Goal: Transaction & Acquisition: Book appointment/travel/reservation

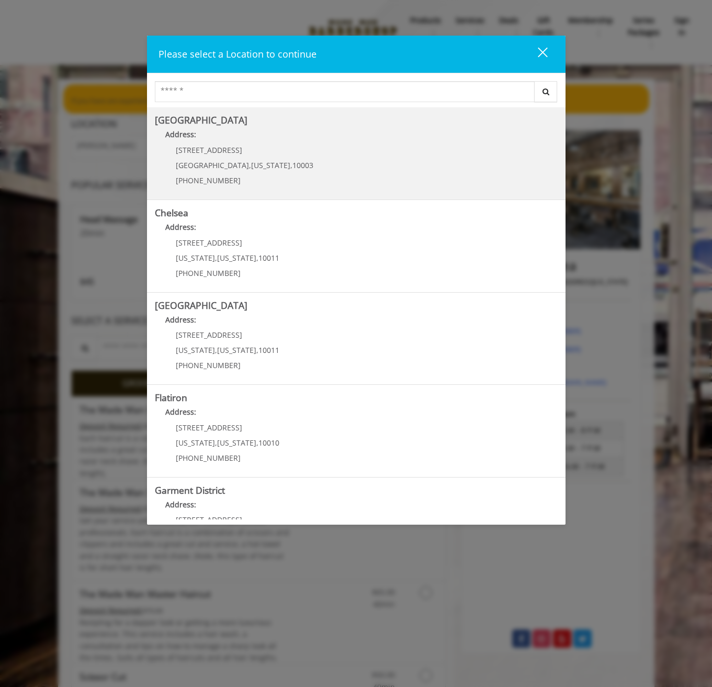
click at [234, 156] on div "60 E 8th St Manhattan , New York , 10003 (212) 598-1840" at bounding box center [237, 169] width 164 height 46
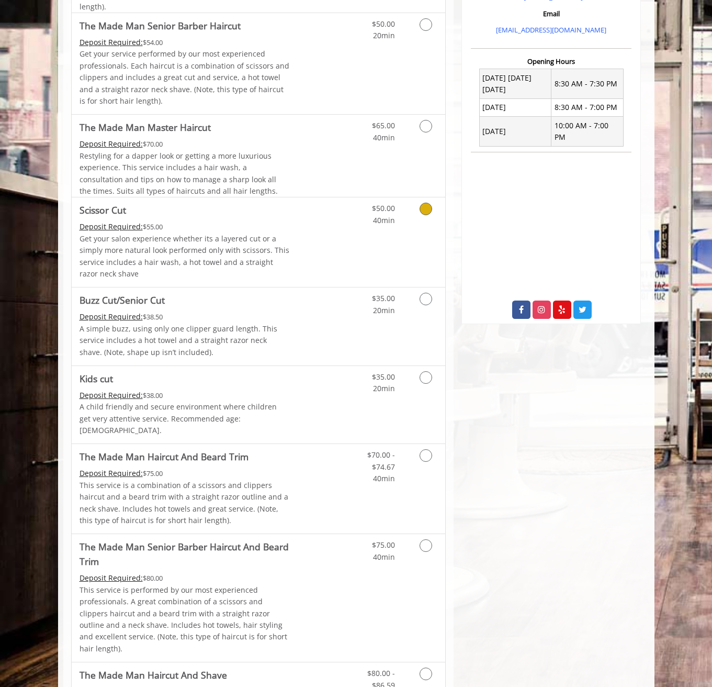
scroll to position [316, 0]
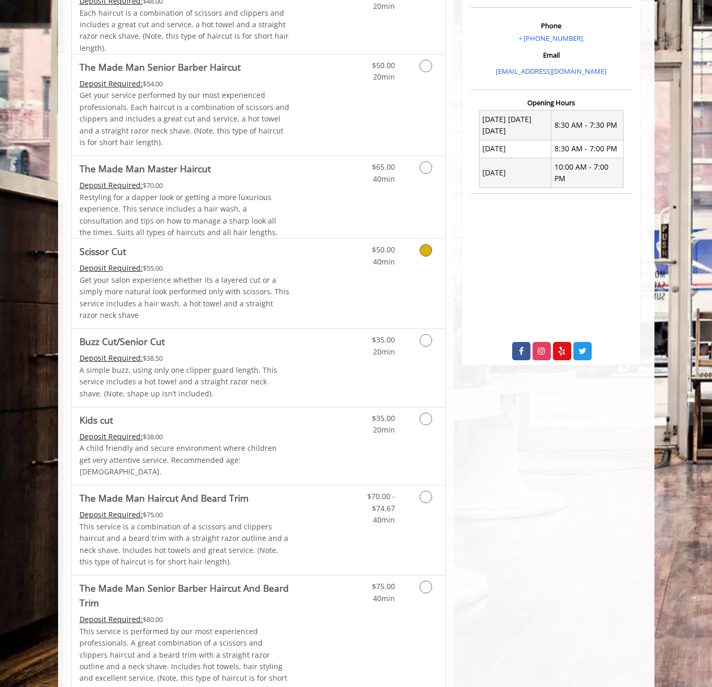
click at [341, 277] on link "Discounted Price" at bounding box center [320, 284] width 62 height 90
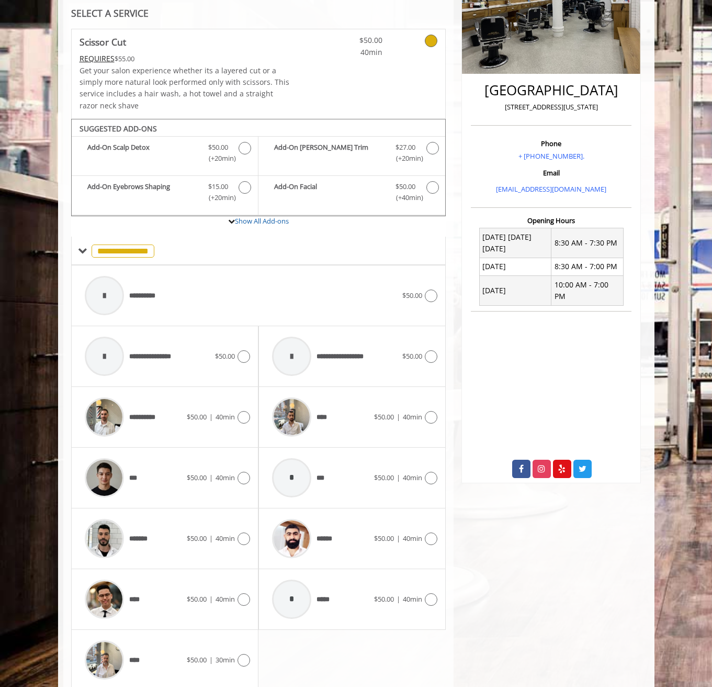
scroll to position [234, 0]
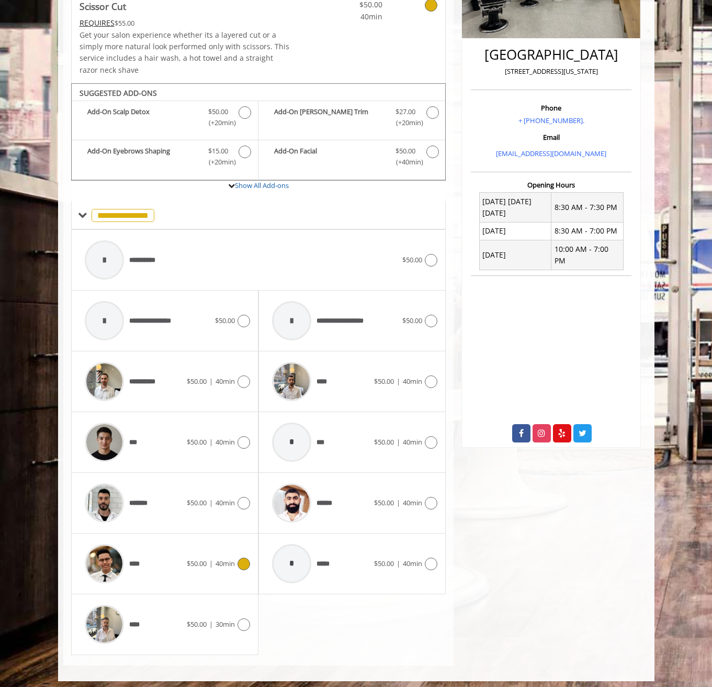
click at [155, 563] on div "****" at bounding box center [133, 564] width 107 height 50
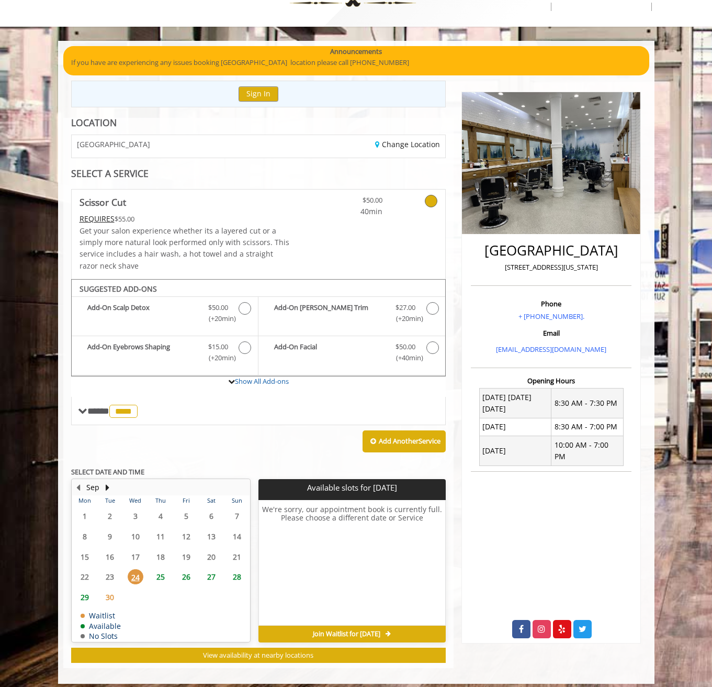
scroll to position [40, 0]
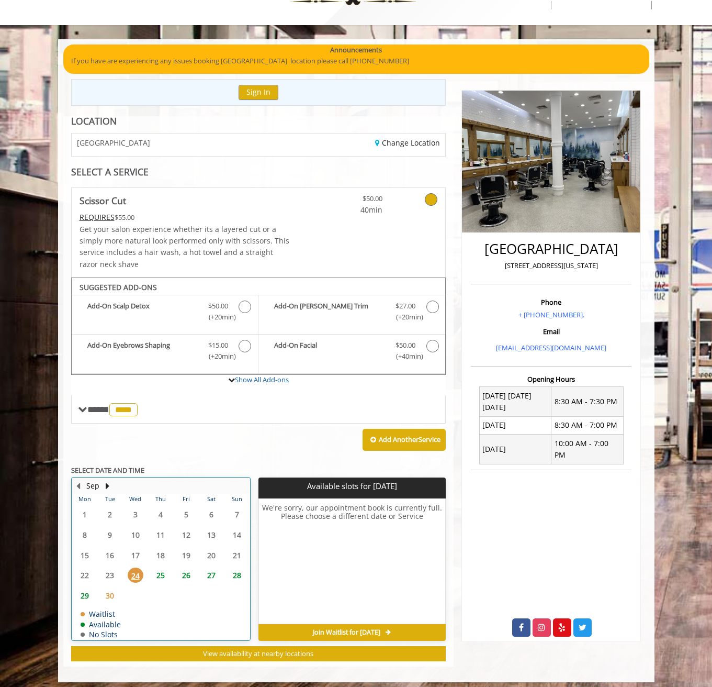
click at [149, 568] on td "25" at bounding box center [160, 575] width 25 height 20
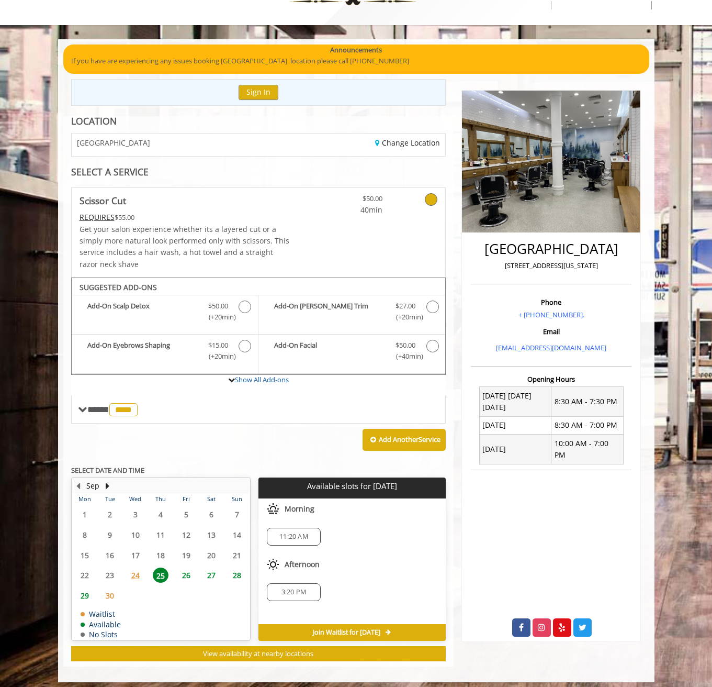
click at [289, 590] on span "3:20 PM" at bounding box center [294, 592] width 25 height 8
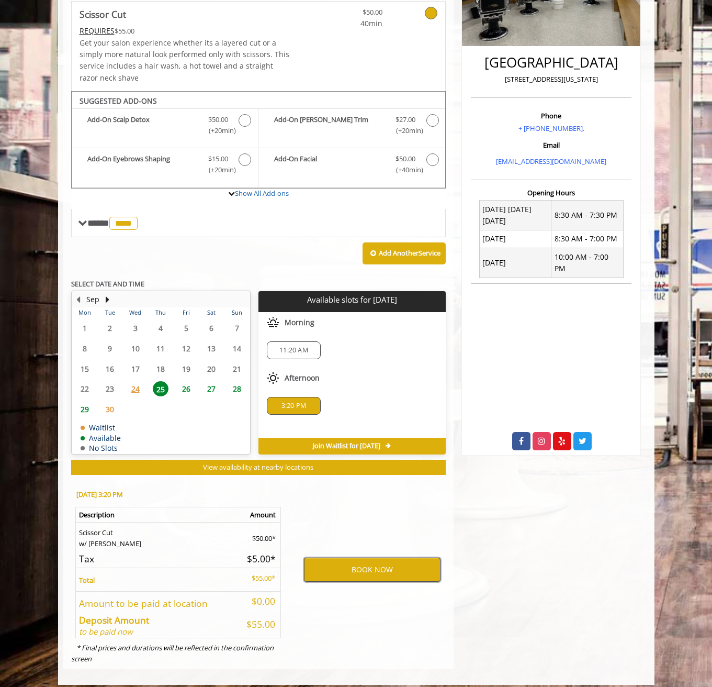
click at [373, 564] on button "BOOK NOW" at bounding box center [372, 569] width 137 height 24
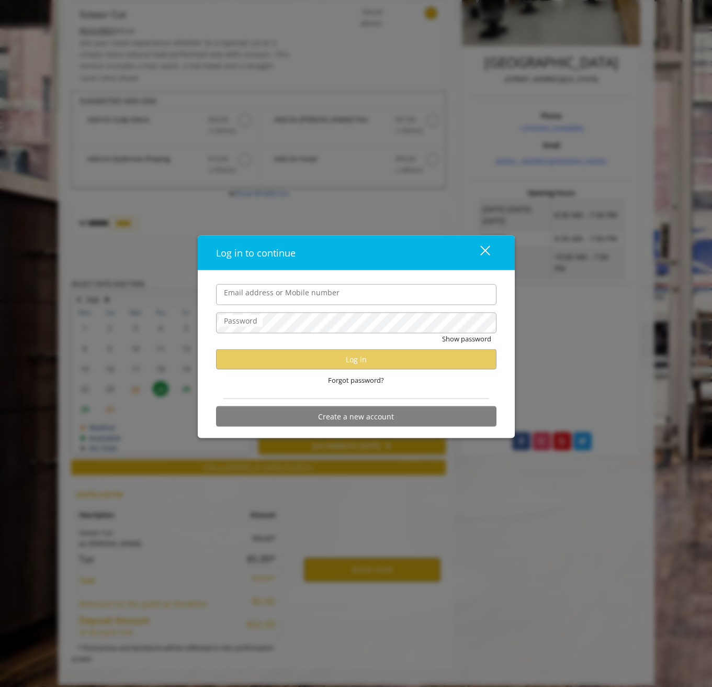
click at [388, 286] on input "Email address or Mobile number" at bounding box center [356, 294] width 281 height 21
click at [0, 686] on com-1password-button at bounding box center [0, 695] width 0 height 0
click at [348, 296] on input "Email address or Mobile number" at bounding box center [356, 294] width 281 height 21
click at [0, 686] on com-1password-button at bounding box center [0, 695] width 0 height 0
click at [394, 297] on input "Email address or Mobile number" at bounding box center [356, 294] width 281 height 21
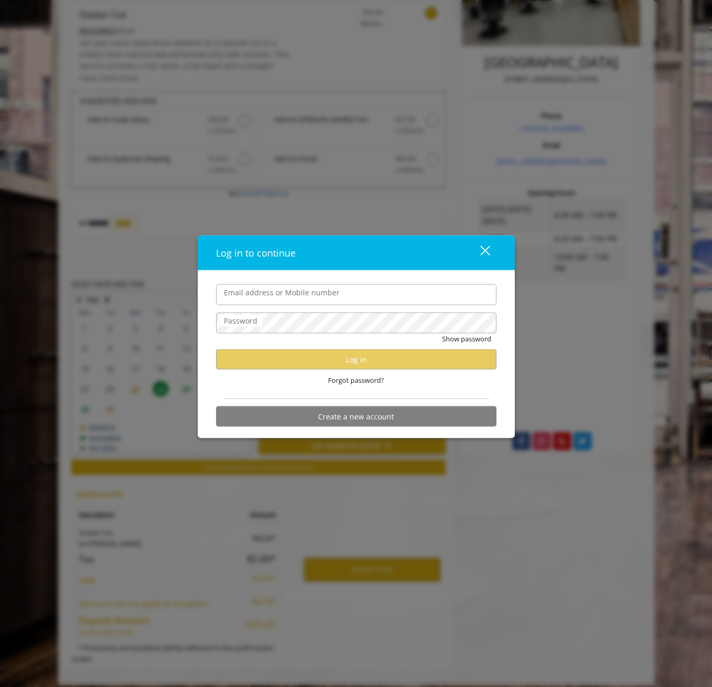
click at [433, 253] on div "Log in to continue" at bounding box center [338, 252] width 245 height 15
click at [488, 249] on div "close dialog" at bounding box center [485, 250] width 10 height 10
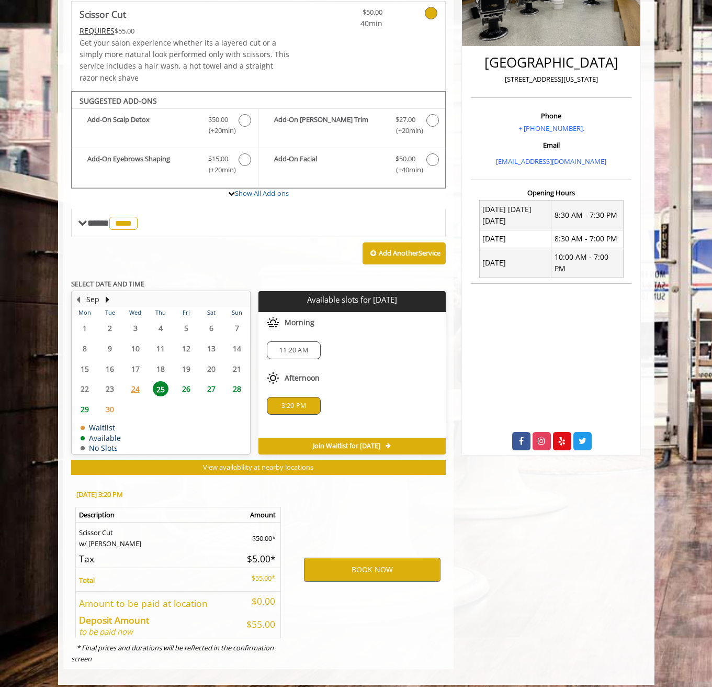
scroll to position [0, 0]
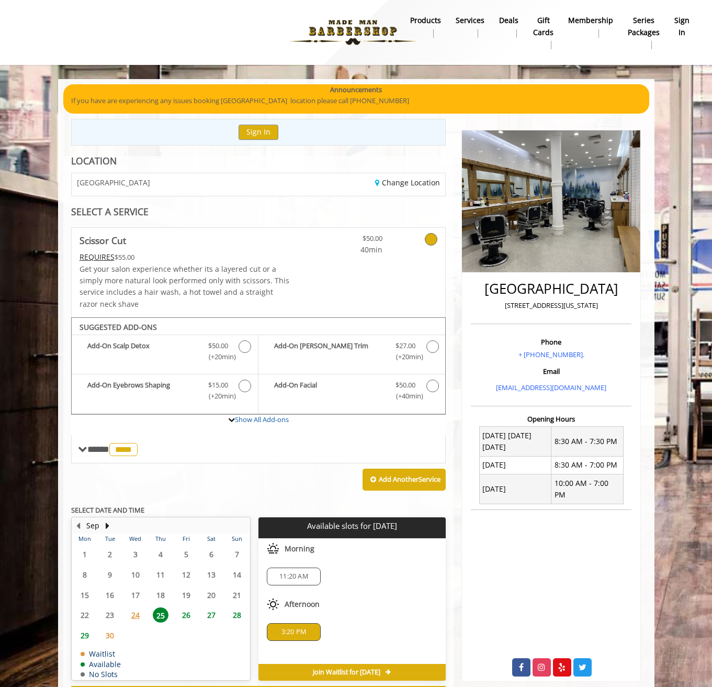
click at [683, 24] on b "sign in" at bounding box center [682, 27] width 15 height 24
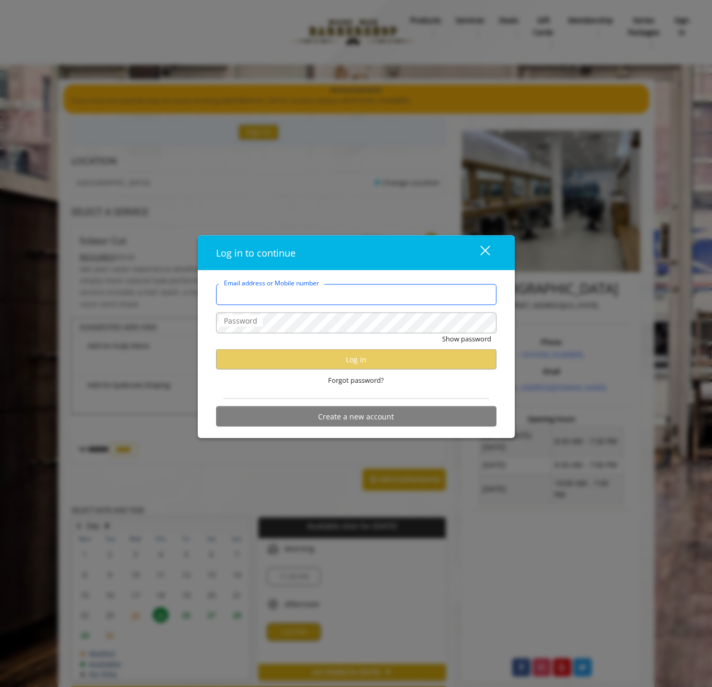
drag, startPoint x: 471, startPoint y: 292, endPoint x: 480, endPoint y: 294, distance: 10.2
click at [471, 292] on input "Email address or Mobile number" at bounding box center [356, 294] width 281 height 21
click at [435, 293] on input "Email address or Mobile number" at bounding box center [356, 294] width 281 height 21
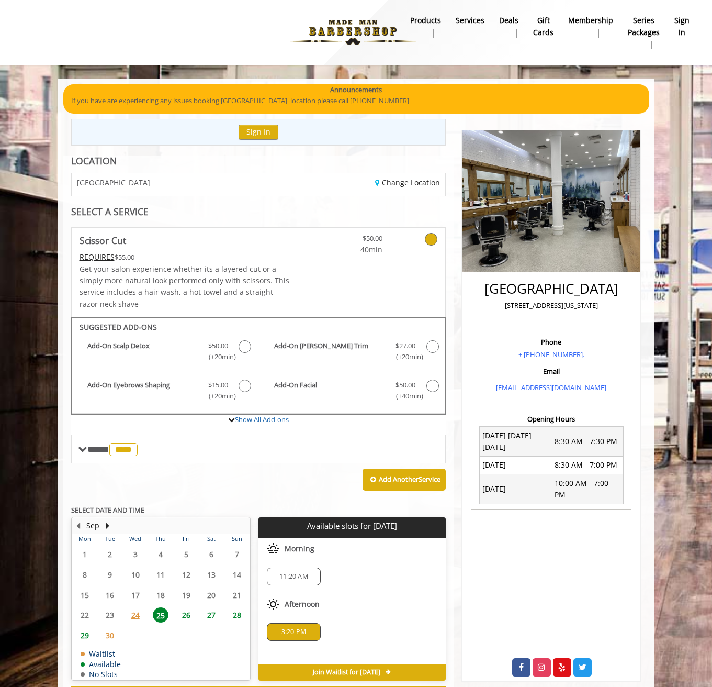
click at [370, 23] on img at bounding box center [353, 33] width 144 height 58
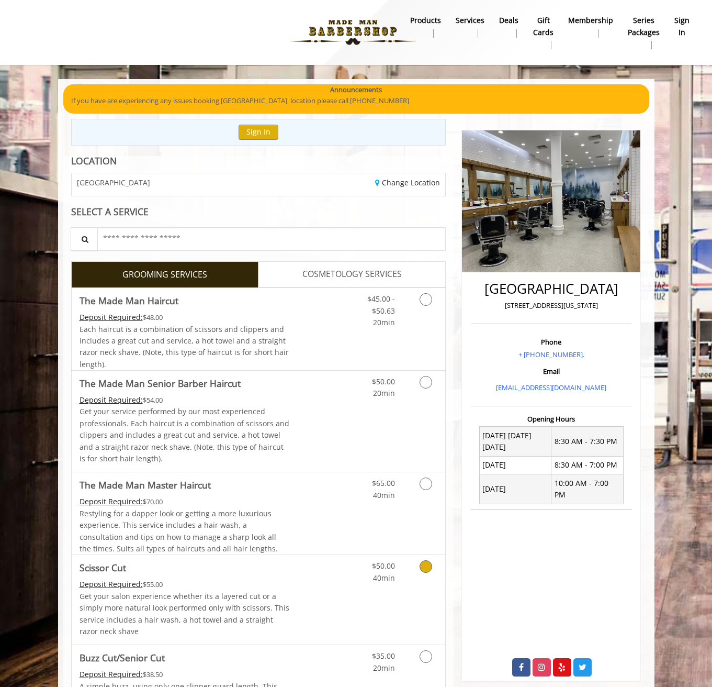
scroll to position [215, 0]
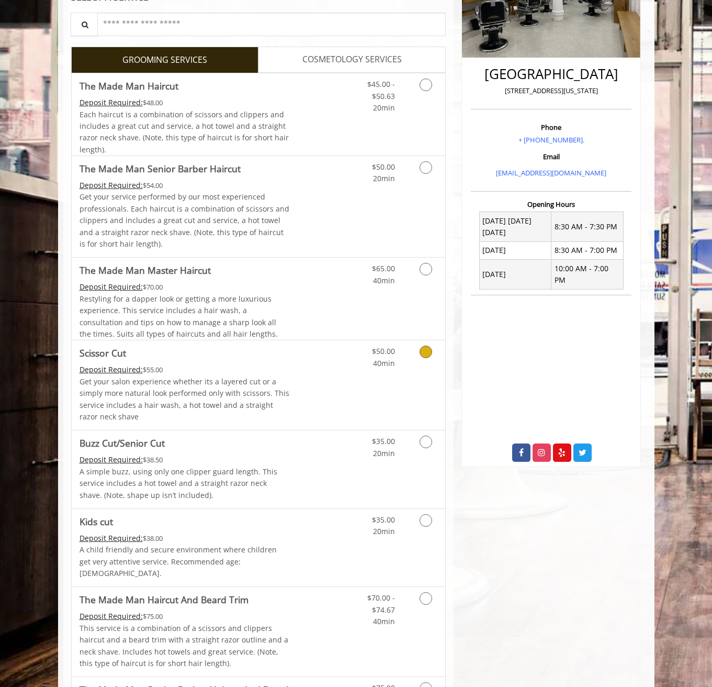
click at [273, 376] on p "Get your salon experience whether its a layered cut or a simply more natural lo…" at bounding box center [185, 399] width 210 height 47
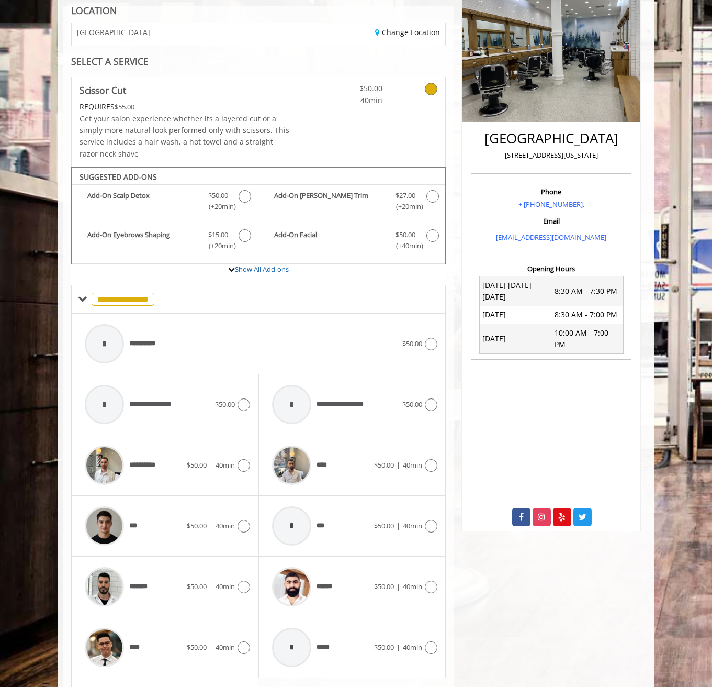
scroll to position [234, 0]
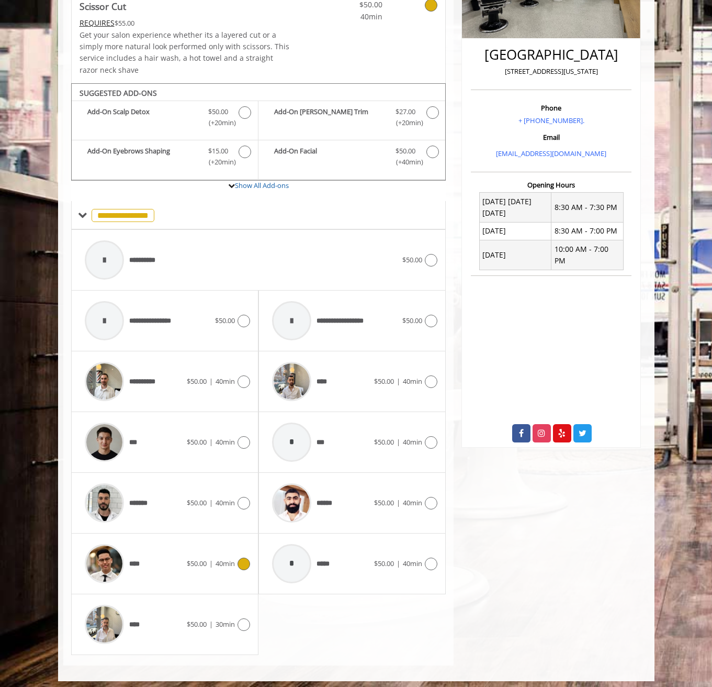
click at [185, 581] on div "**** $50.00 | 40min" at bounding box center [165, 564] width 171 height 50
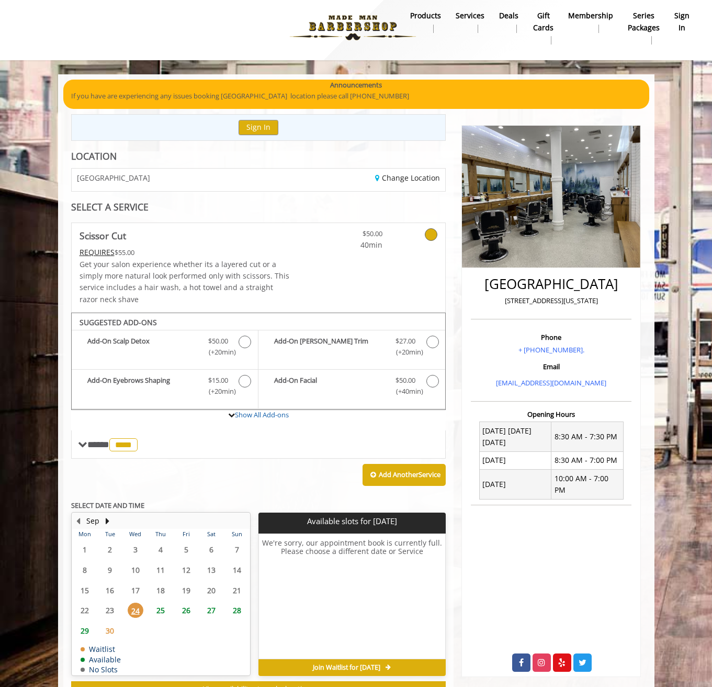
scroll to position [40, 0]
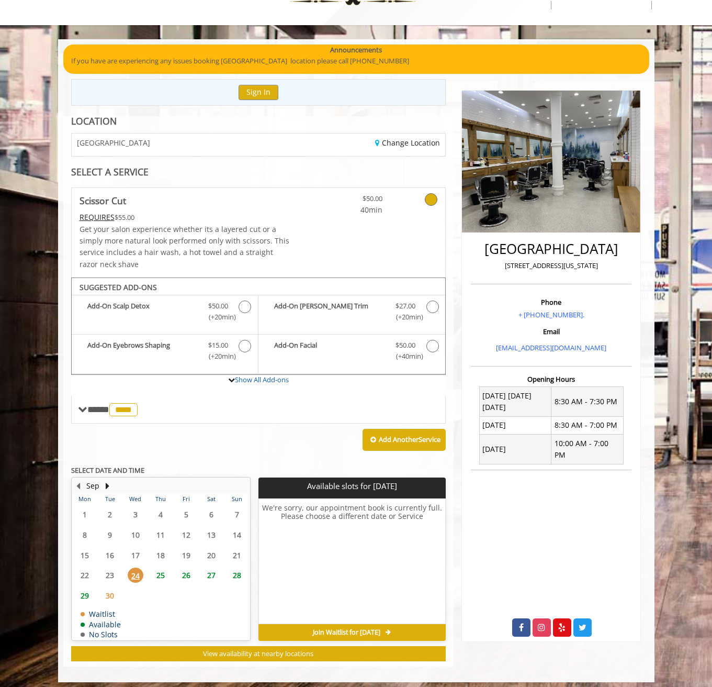
click at [157, 569] on span "25" at bounding box center [161, 574] width 16 height 15
click at [280, 583] on div "3:20 PM" at bounding box center [294, 592] width 54 height 18
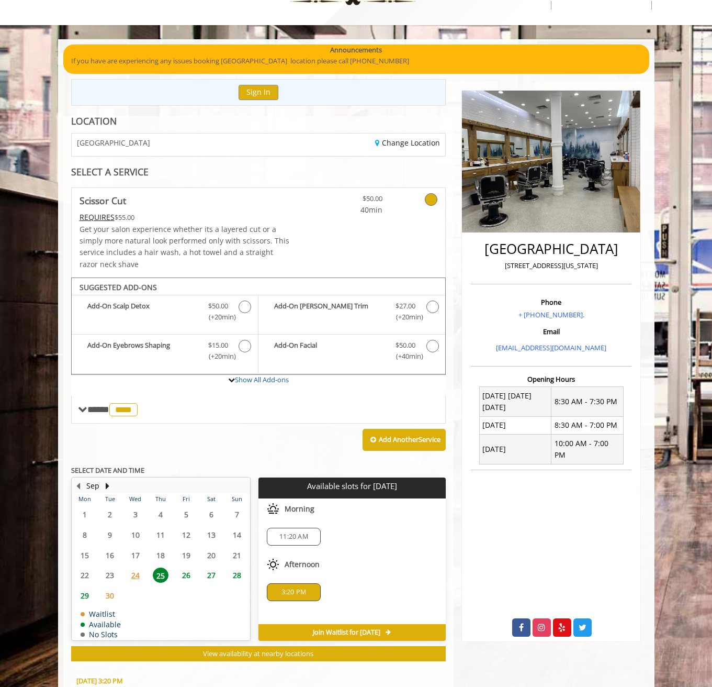
scroll to position [226, 0]
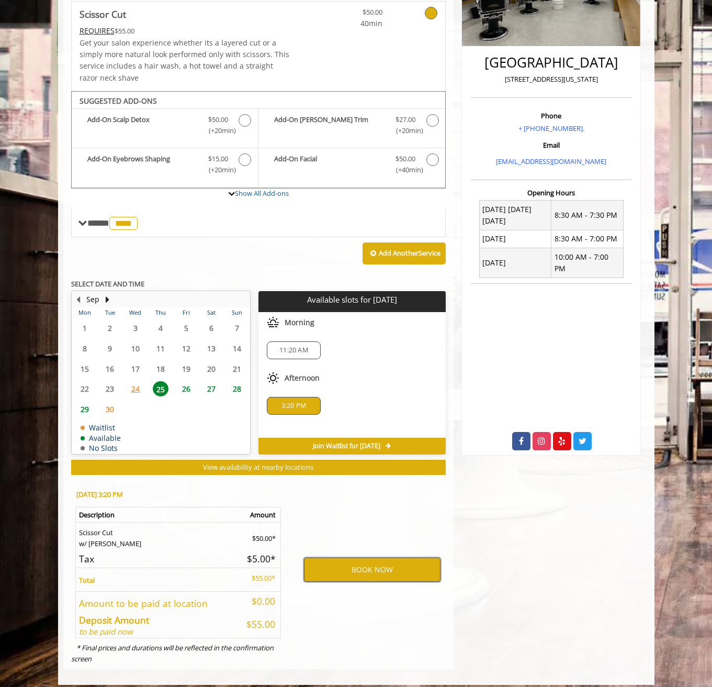
click at [419, 563] on button "BOOK NOW" at bounding box center [372, 569] width 137 height 24
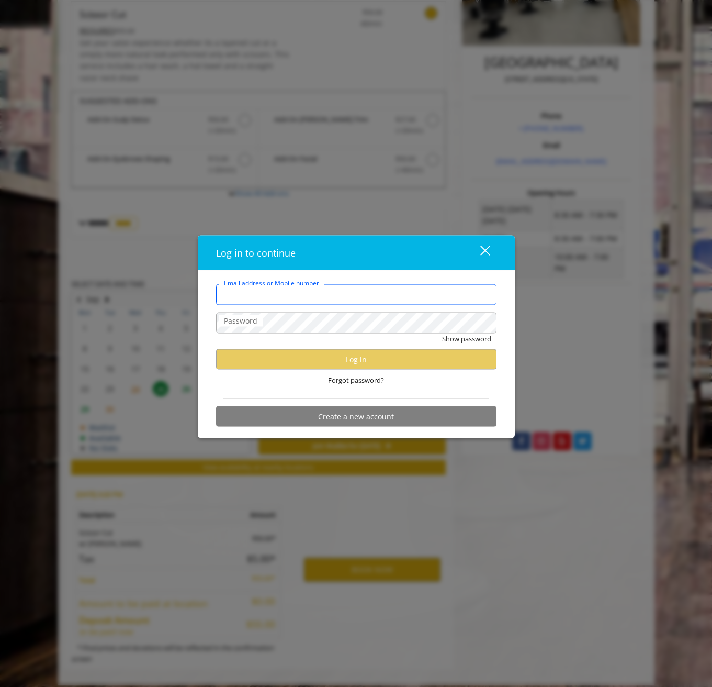
type input "**********"
click at [347, 378] on span "Forgot password?" at bounding box center [356, 380] width 56 height 11
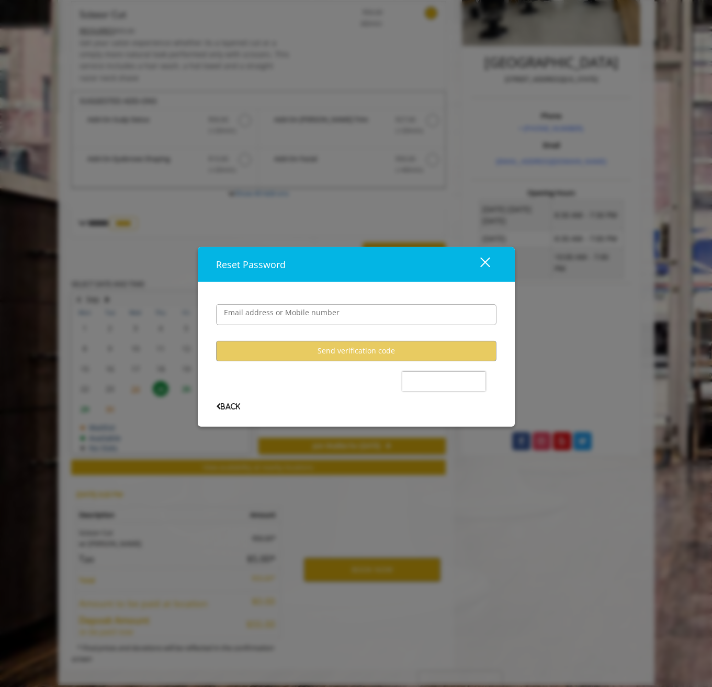
drag, startPoint x: 447, startPoint y: 292, endPoint x: 442, endPoint y: 298, distance: 7.4
click at [448, 292] on div "Email address or Mobile number" at bounding box center [356, 309] width 281 height 42
click at [421, 311] on input "Email address or Mobile number" at bounding box center [356, 314] width 281 height 21
type input "**********"
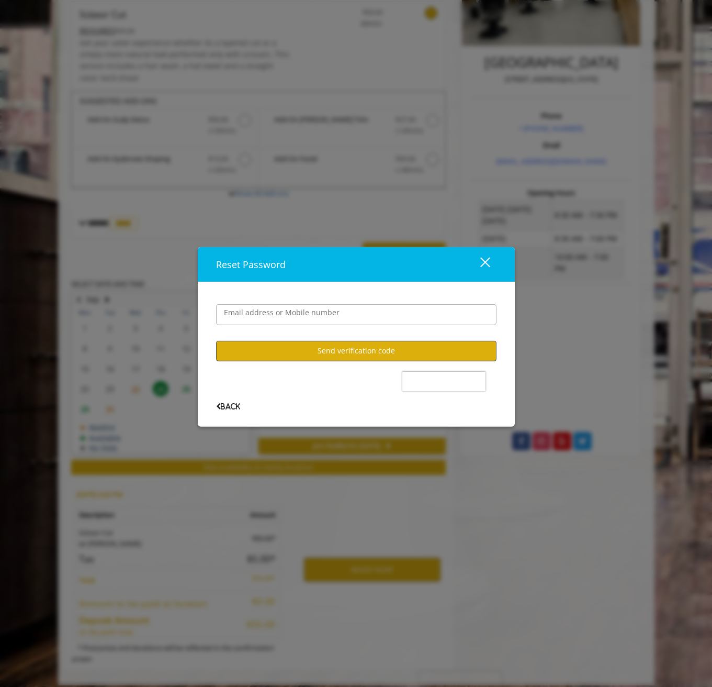
click at [392, 356] on button "Send verification code" at bounding box center [356, 350] width 281 height 20
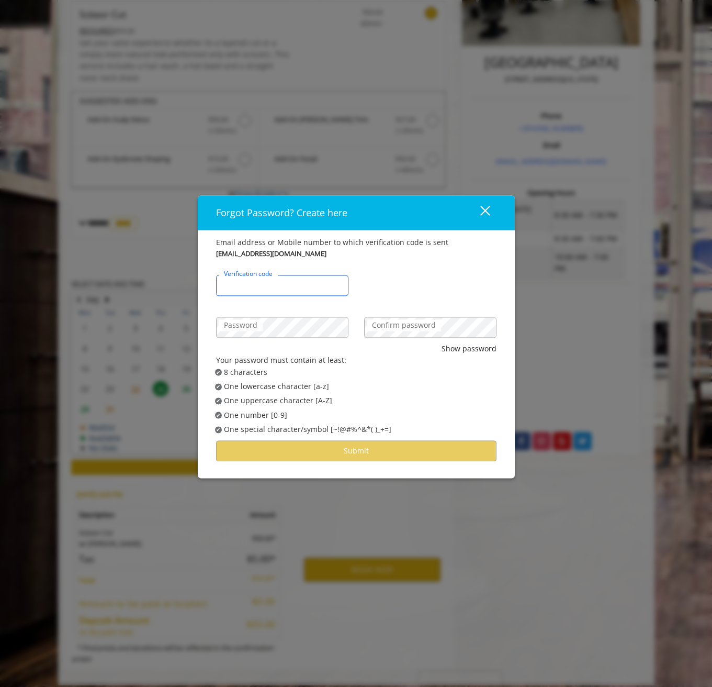
click at [315, 287] on input "Verification code" at bounding box center [282, 285] width 132 height 21
type input "******"
click at [415, 326] on label "Confirm password" at bounding box center [404, 325] width 74 height 12
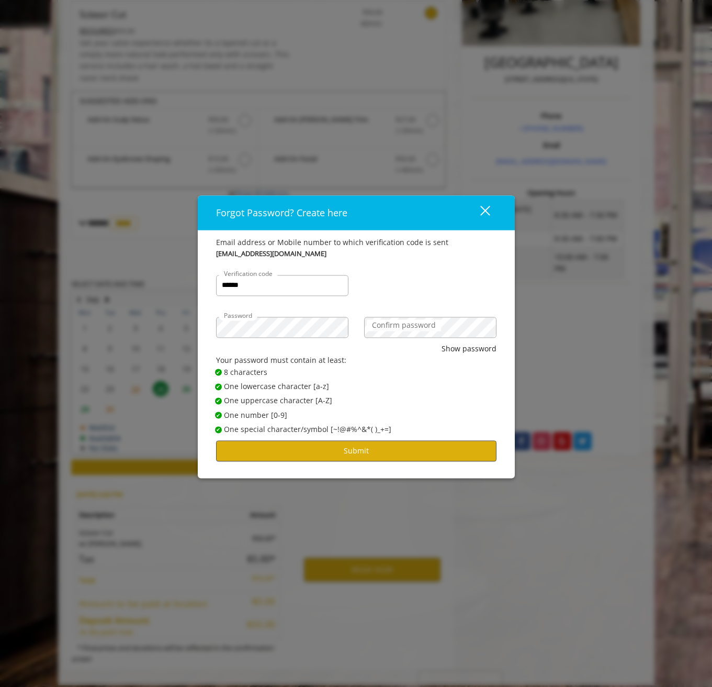
click at [396, 450] on button "Submit" at bounding box center [356, 451] width 281 height 20
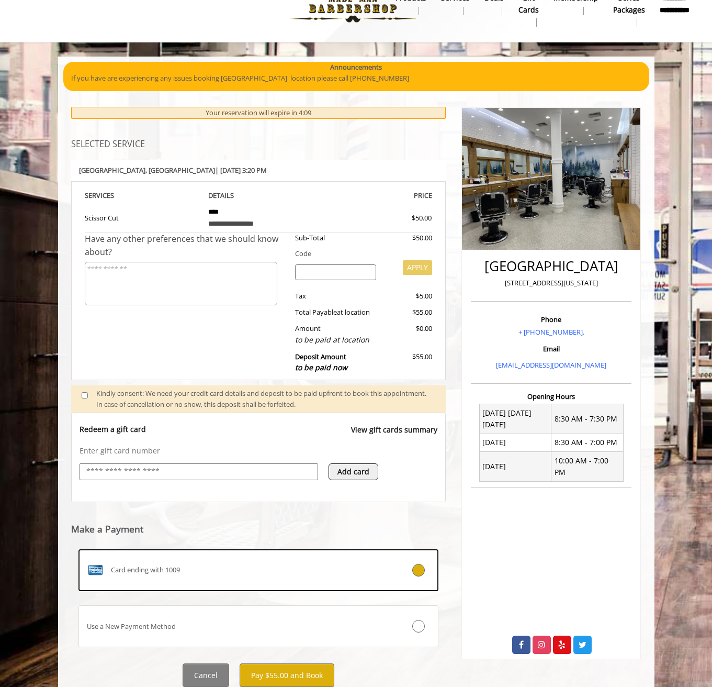
scroll to position [52, 0]
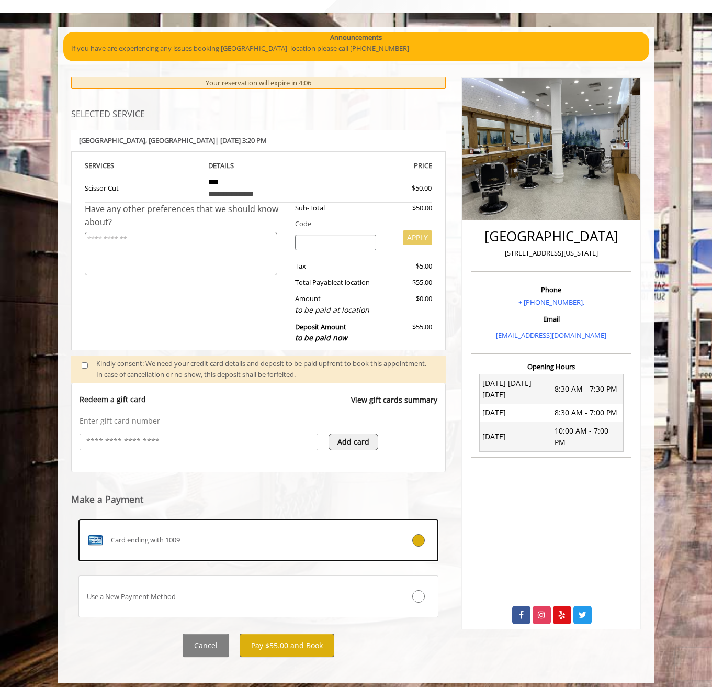
click at [298, 639] on button "Pay $55.00 and Book" at bounding box center [287, 645] width 95 height 24
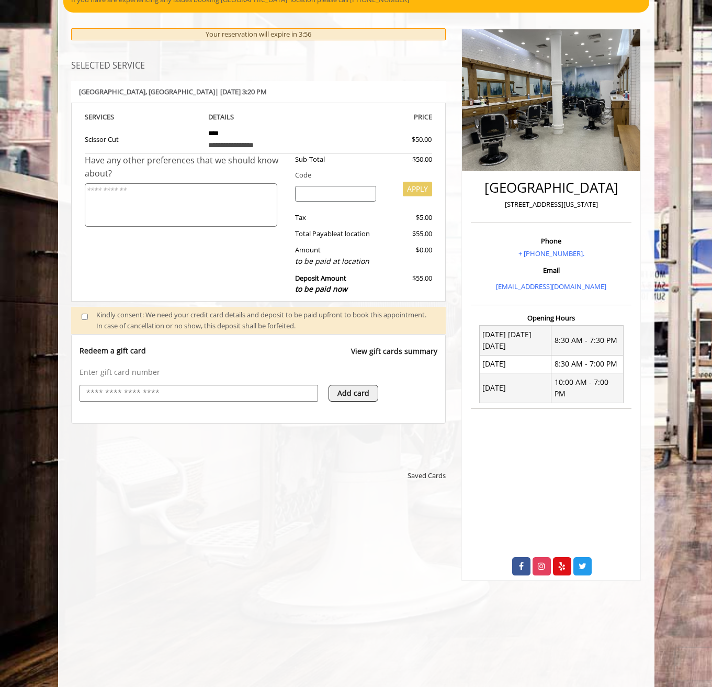
scroll to position [276, 0]
